Goal: Navigation & Orientation: Find specific page/section

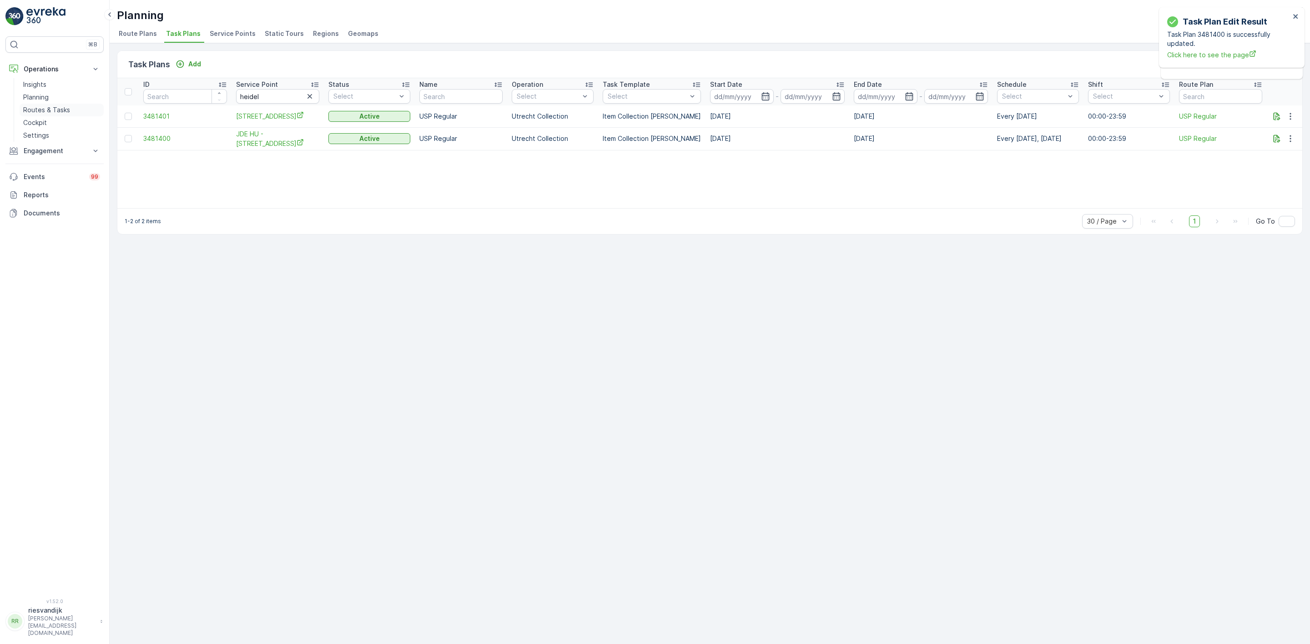
click at [48, 112] on p "Routes & Tasks" at bounding box center [46, 109] width 47 height 9
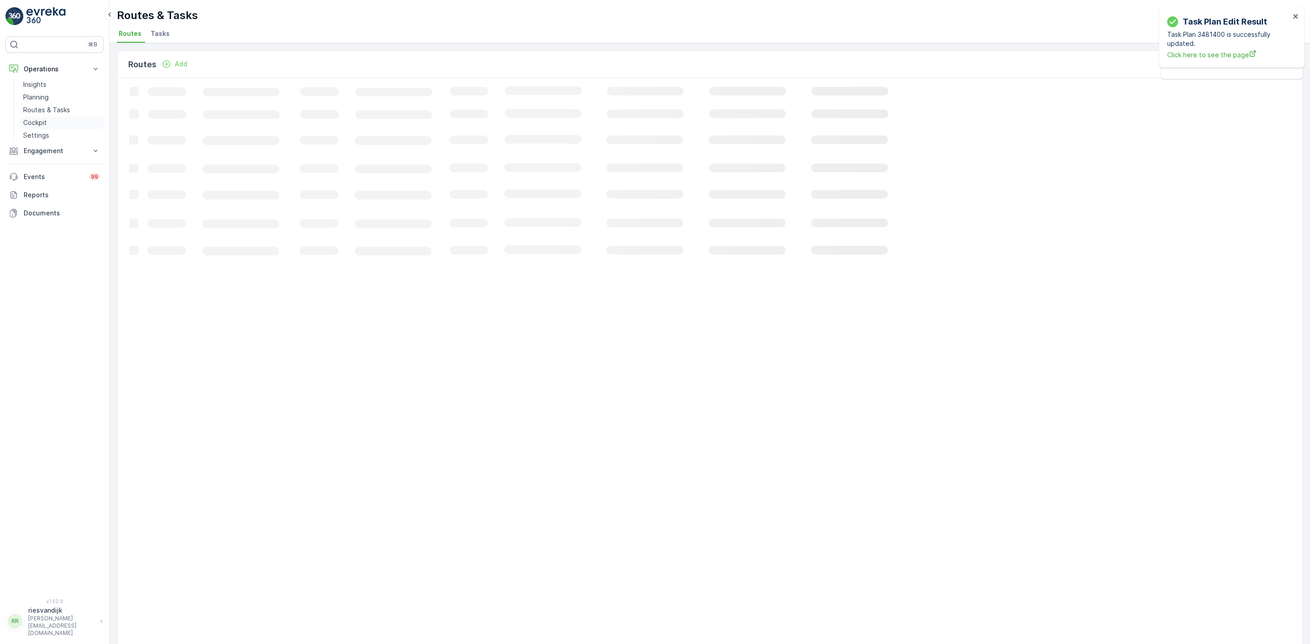
click at [44, 121] on p "Cockpit" at bounding box center [35, 122] width 24 height 9
